Goal: Information Seeking & Learning: Learn about a topic

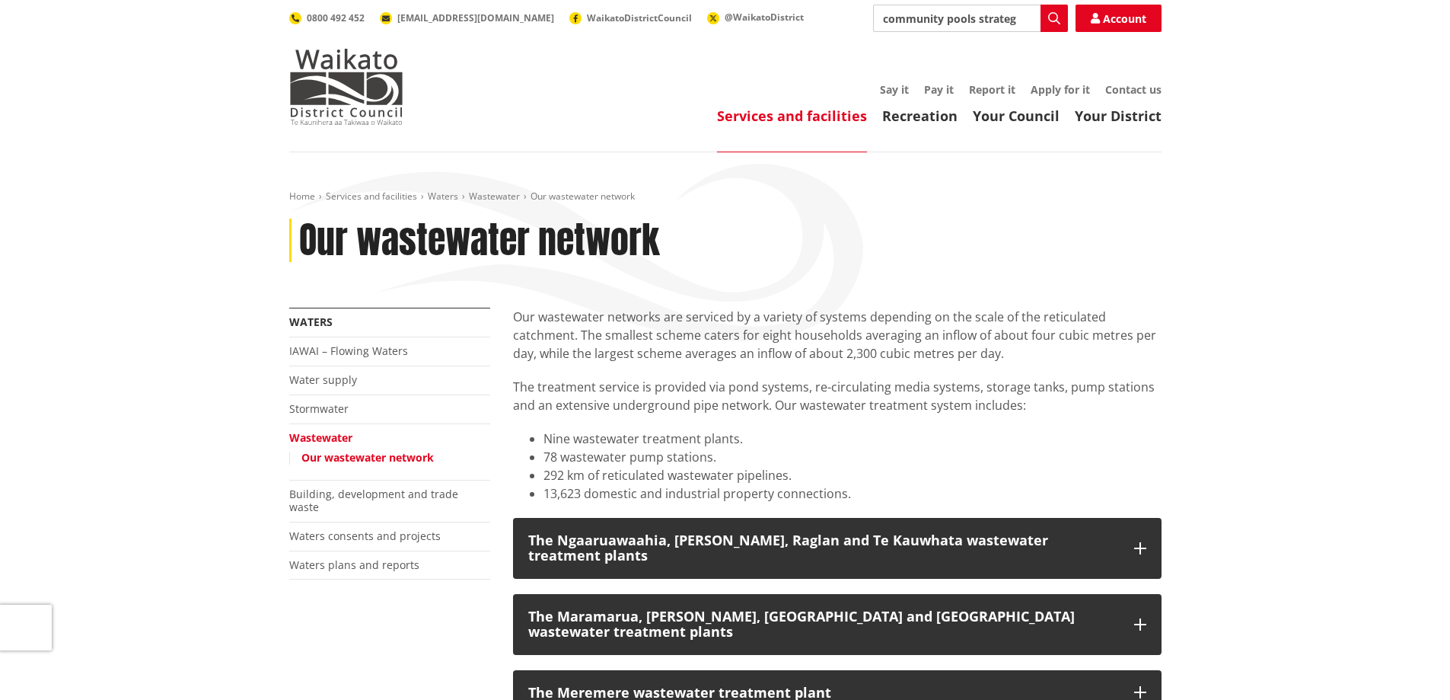
type input "community pools strategyu"
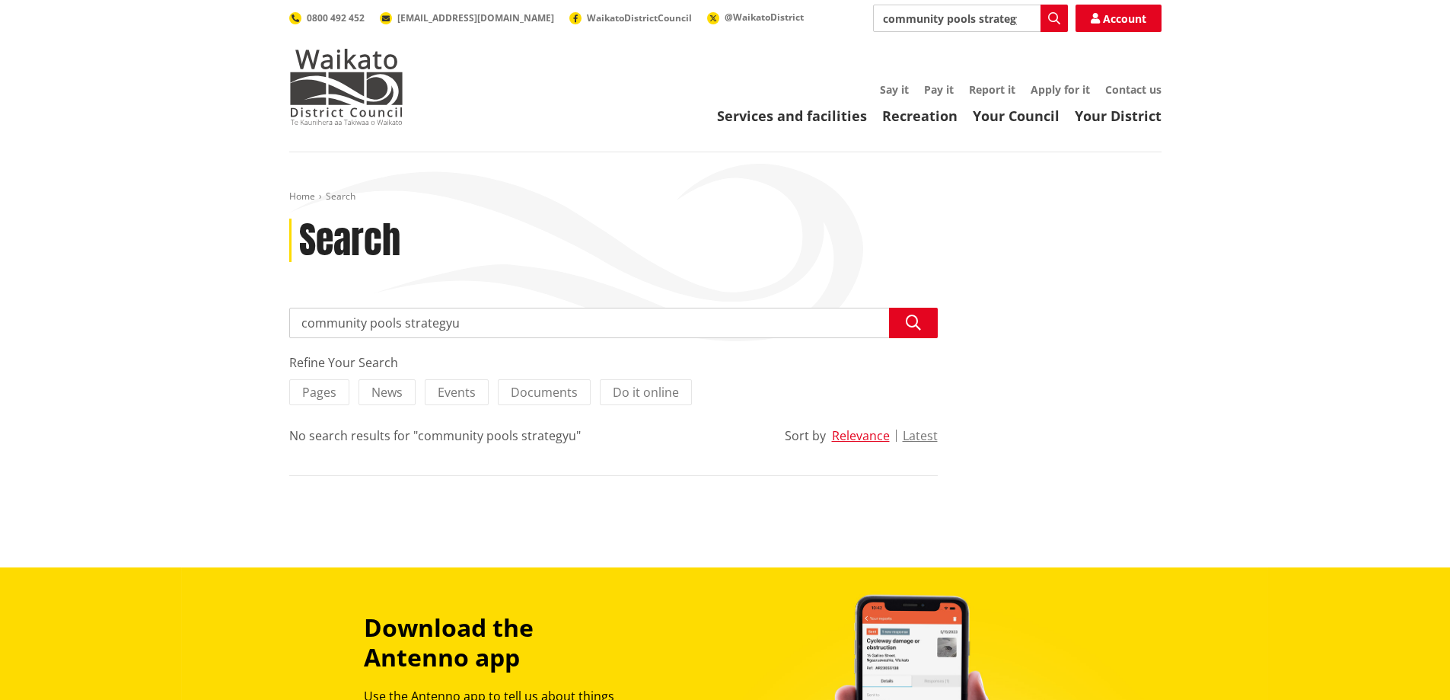
drag, startPoint x: 472, startPoint y: 327, endPoint x: 411, endPoint y: 325, distance: 60.9
click at [411, 325] on input "community pools strategyu" at bounding box center [613, 323] width 649 height 30
type input "community pools"
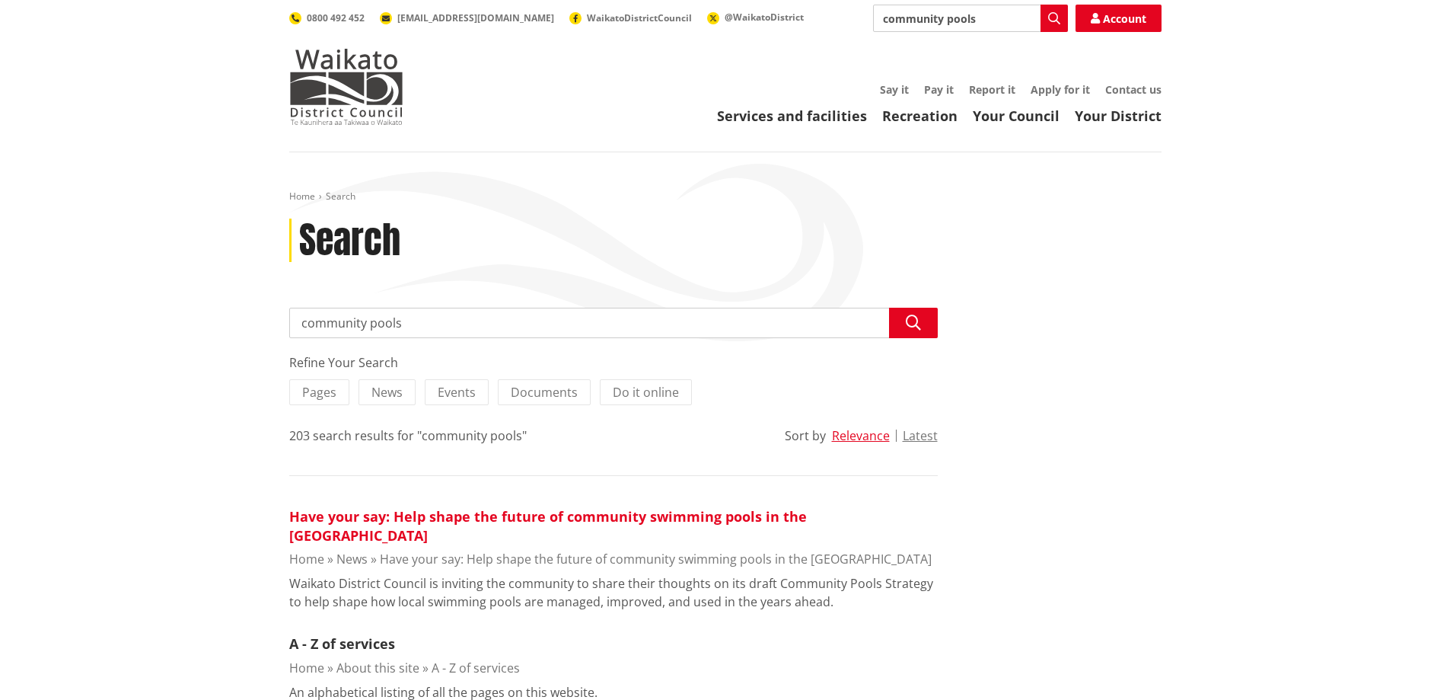
click at [521, 515] on link "Have your say: Help shape the future of community swimming pools in the [GEOGRA…" at bounding box center [548, 525] width 518 height 37
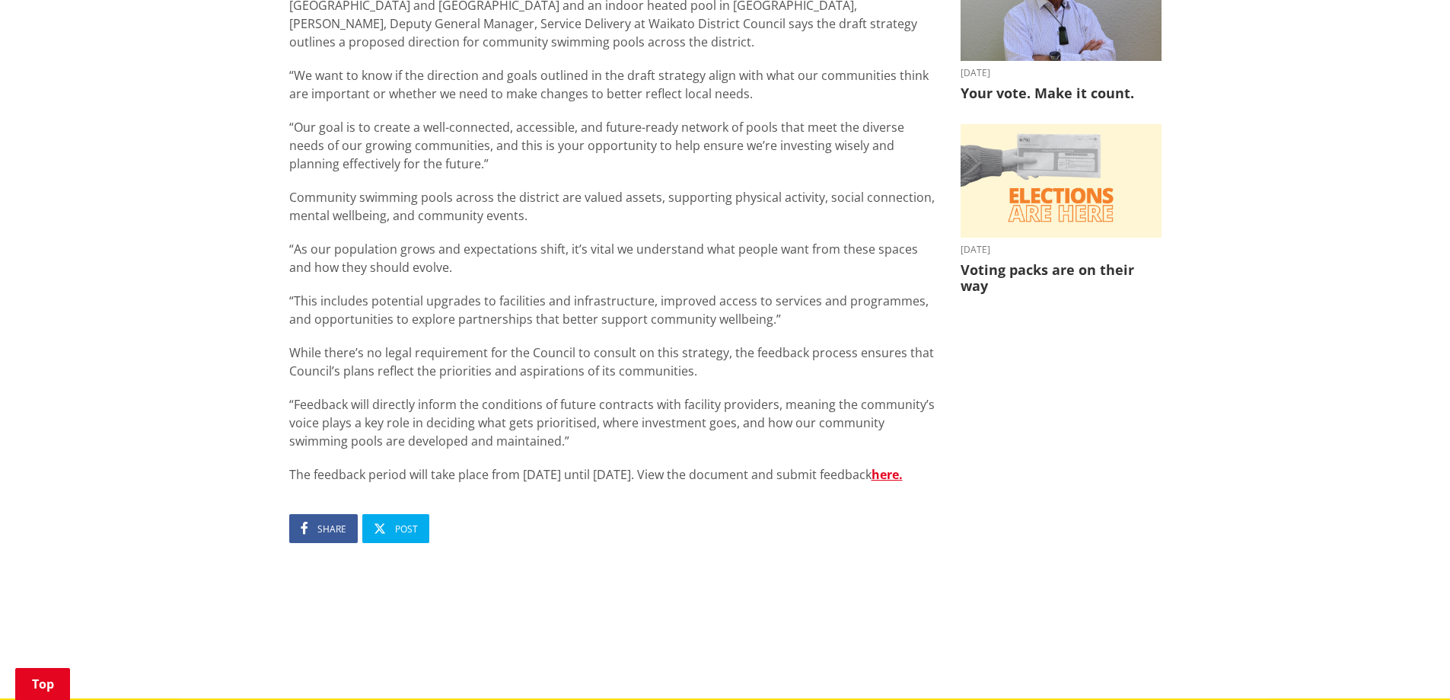
scroll to position [533, 0]
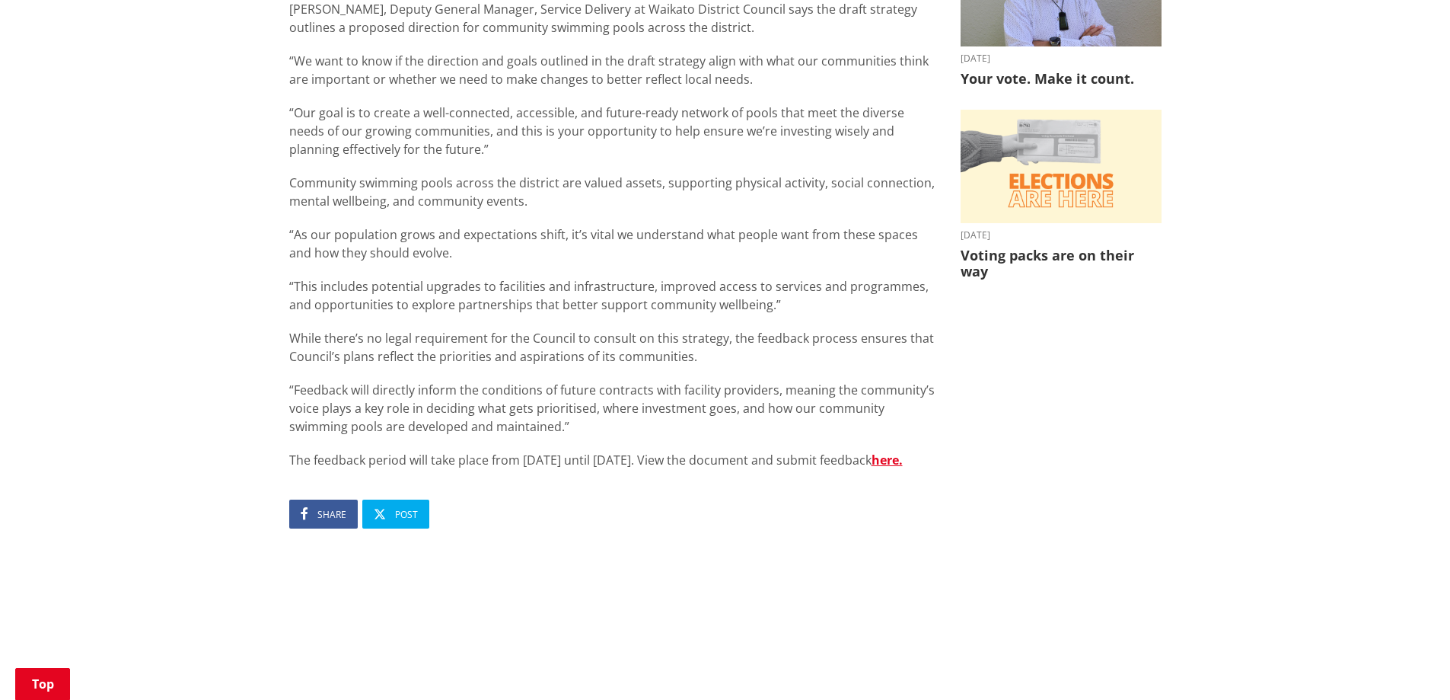
click at [363, 488] on article "Have your say: Help shape the future of community swimming pools in the [GEOGRA…" at bounding box center [613, 199] width 649 height 1027
click at [872, 468] on strong "here." at bounding box center [887, 459] width 31 height 17
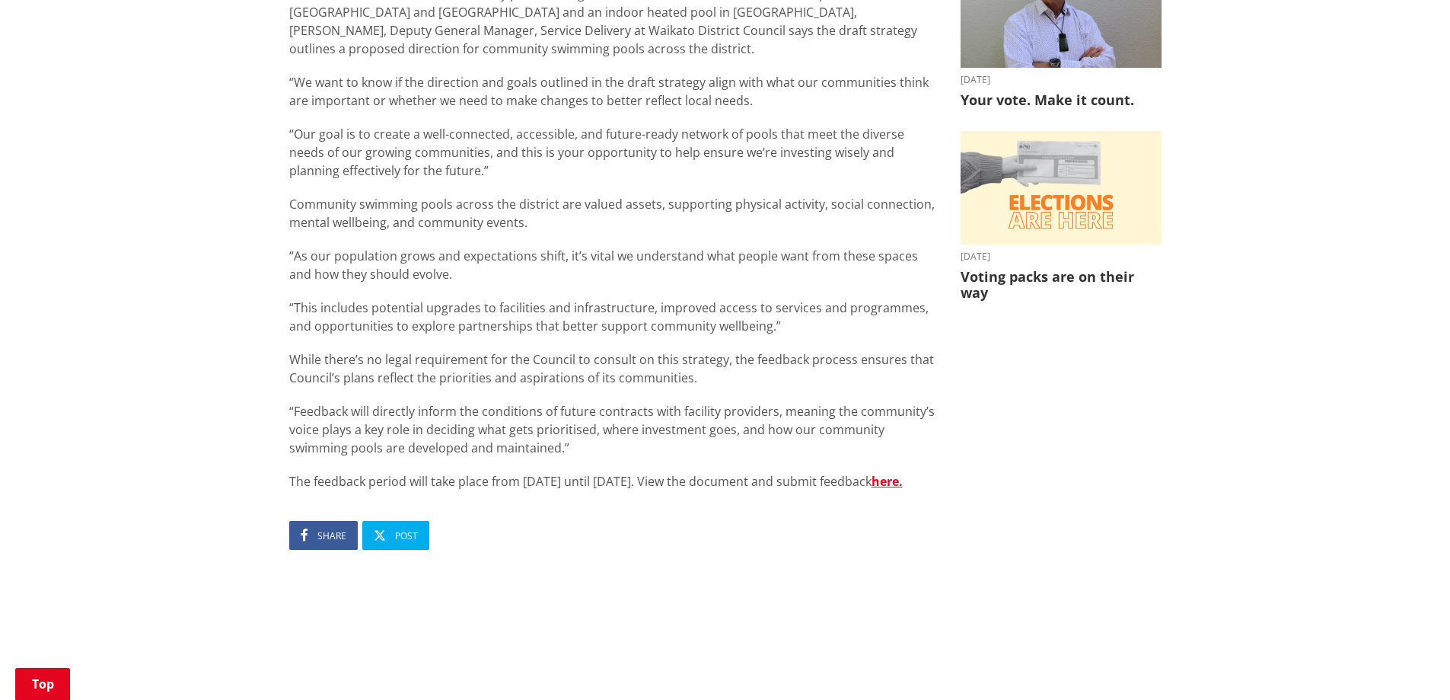
scroll to position [457, 0]
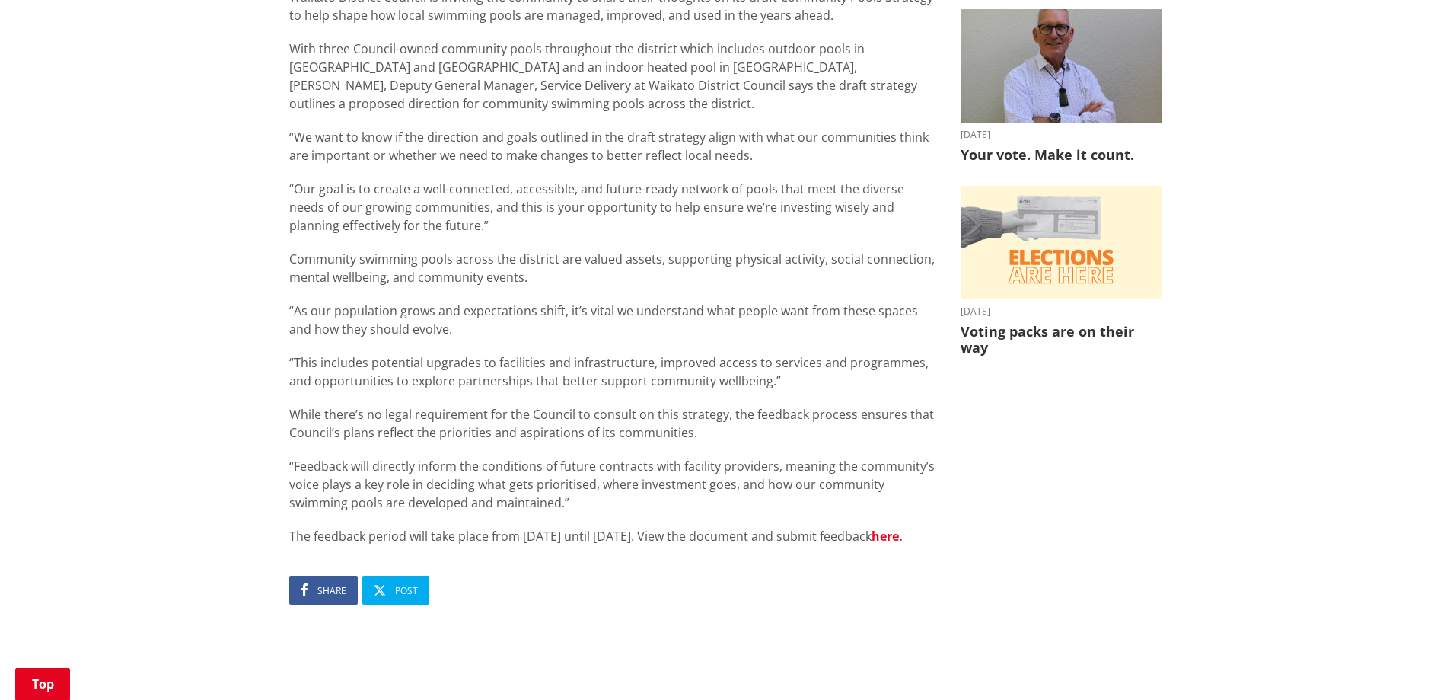
click at [872, 544] on strong "here." at bounding box center [887, 536] width 31 height 17
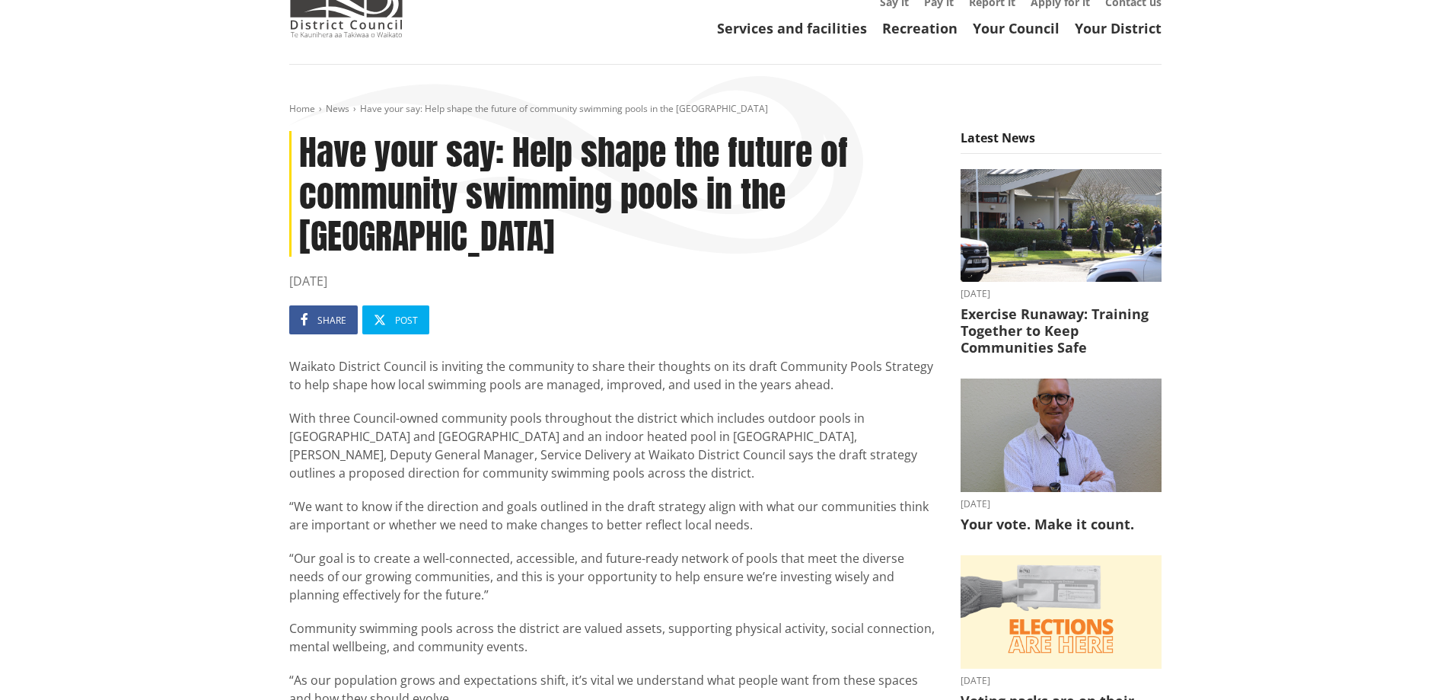
scroll to position [76, 0]
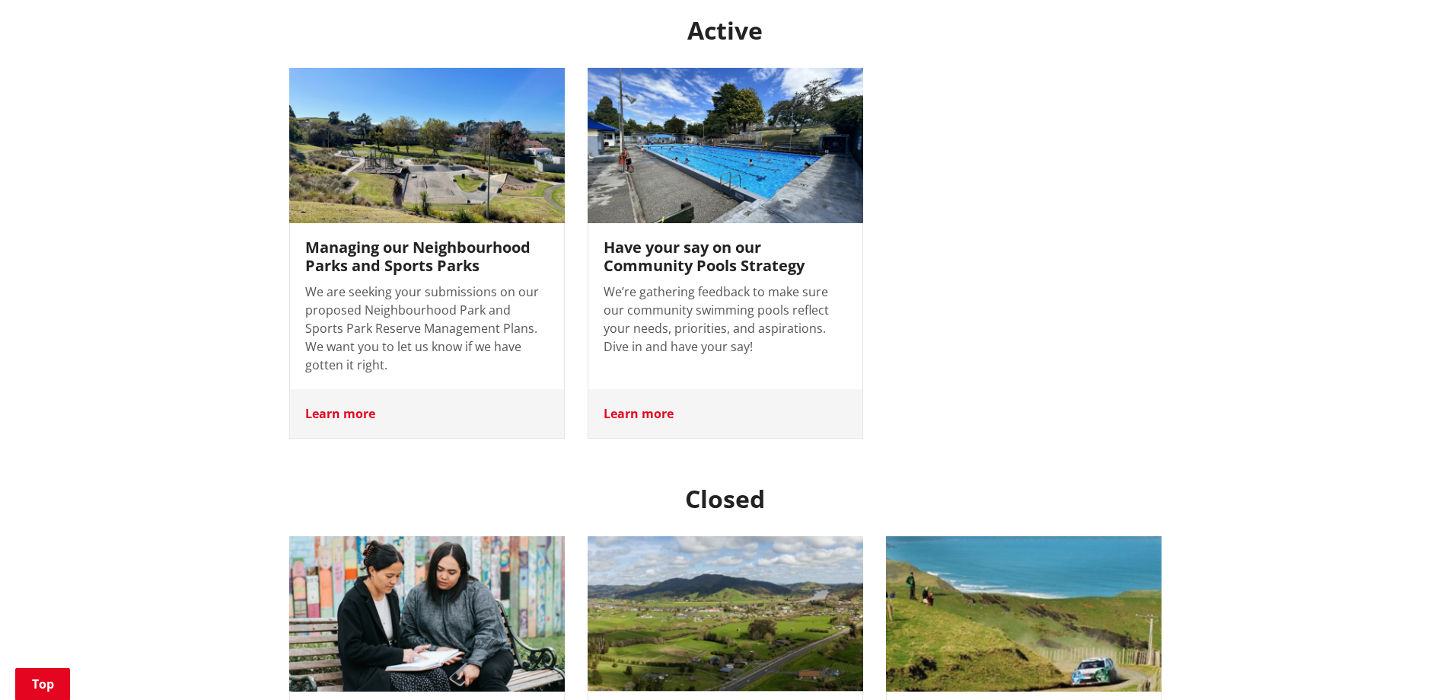
scroll to position [609, 0]
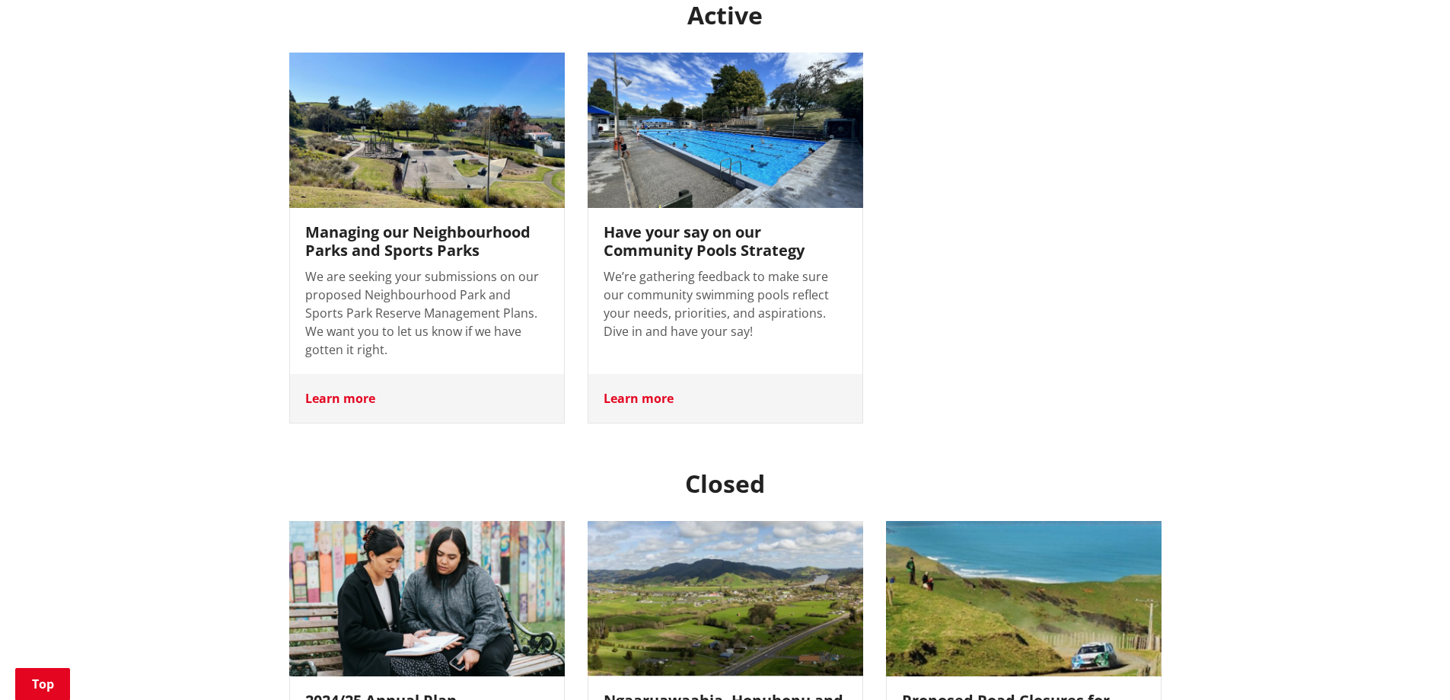
click at [646, 374] on div "Learn more" at bounding box center [725, 398] width 274 height 49
